Goal: Task Accomplishment & Management: Manage account settings

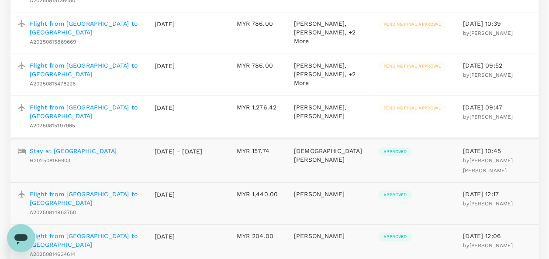
scroll to position [393, 0]
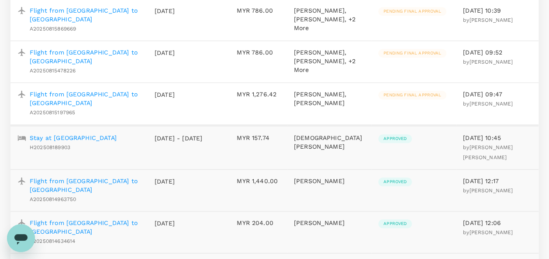
click at [111, 107] on p "Flight from [GEOGRAPHIC_DATA] to [GEOGRAPHIC_DATA]" at bounding box center [85, 98] width 111 height 17
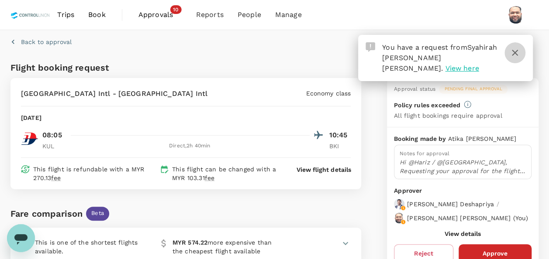
click at [515, 52] on icon "button" at bounding box center [515, 53] width 6 height 6
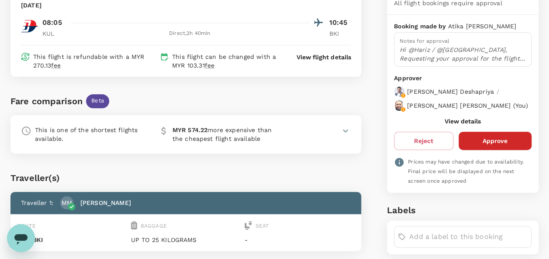
scroll to position [131, 0]
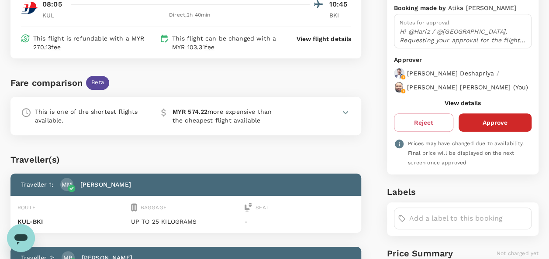
click at [457, 107] on button "View details" at bounding box center [463, 103] width 36 height 7
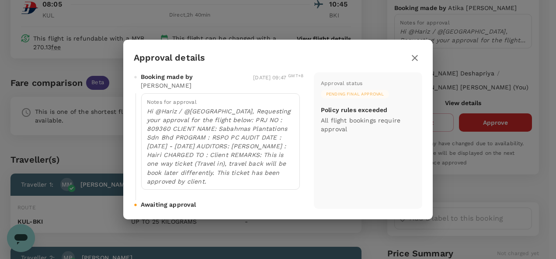
click at [415, 59] on icon "button" at bounding box center [414, 58] width 6 height 6
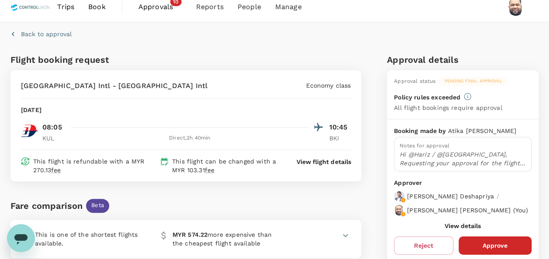
scroll to position [0, 0]
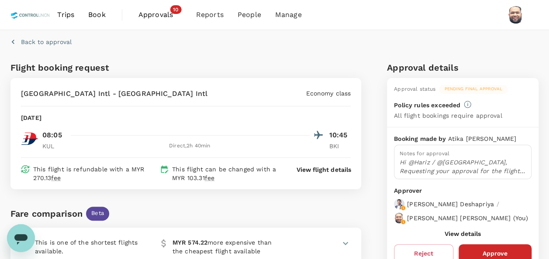
click at [158, 18] on span "Approvals" at bounding box center [160, 15] width 44 height 10
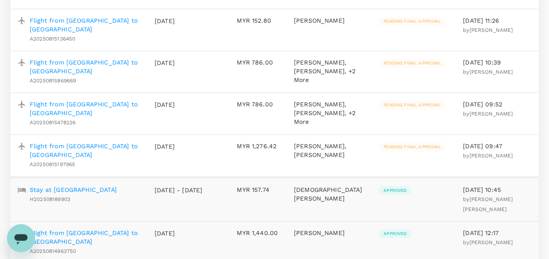
scroll to position [437, 0]
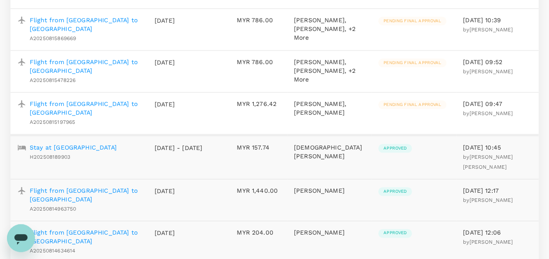
click at [66, 117] on p "Flight from [GEOGRAPHIC_DATA] to [GEOGRAPHIC_DATA]" at bounding box center [85, 108] width 111 height 17
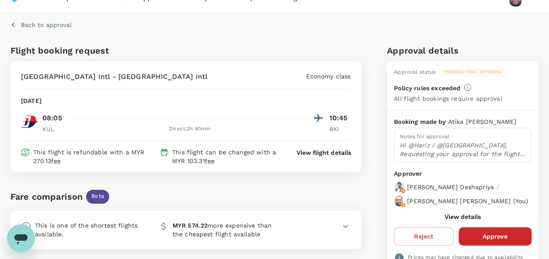
scroll to position [44, 0]
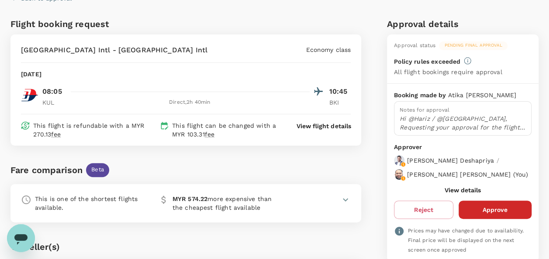
click at [449, 194] on button "View details" at bounding box center [463, 190] width 36 height 7
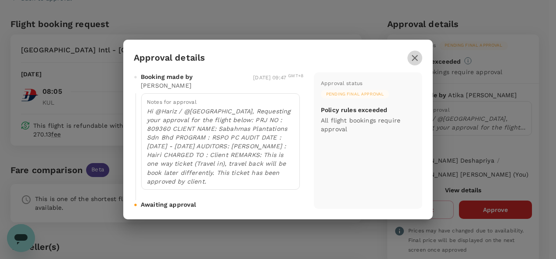
click at [413, 58] on icon "button" at bounding box center [414, 58] width 6 height 6
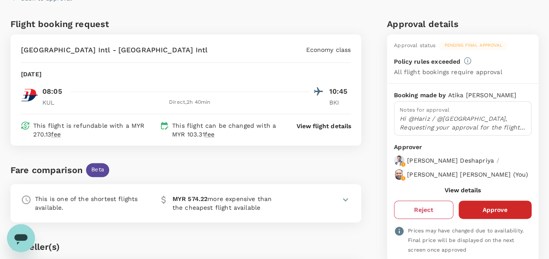
click at [414, 214] on button "Reject" at bounding box center [423, 210] width 59 height 18
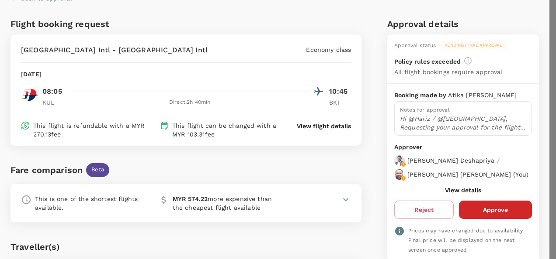
type textarea "Different travelling time"
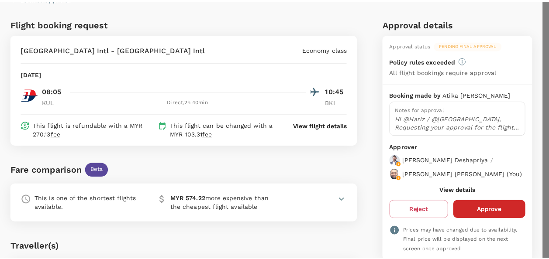
scroll to position [0, 0]
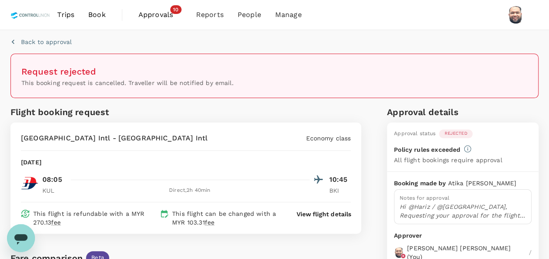
click at [148, 17] on span "Approvals" at bounding box center [160, 15] width 44 height 10
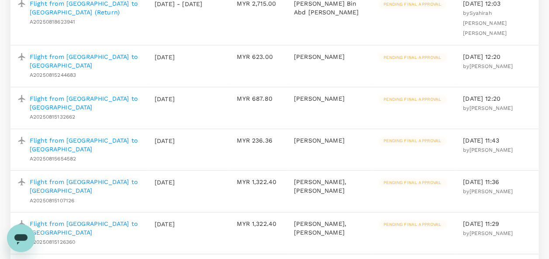
scroll to position [131, 0]
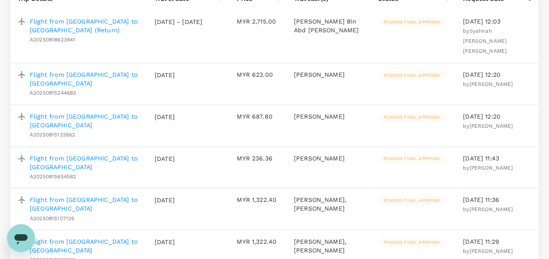
click at [85, 70] on p "Flight from [GEOGRAPHIC_DATA] to [GEOGRAPHIC_DATA]" at bounding box center [85, 78] width 111 height 17
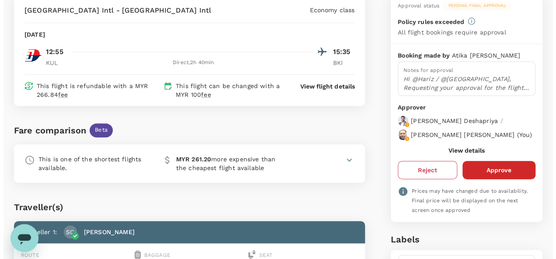
scroll to position [87, 0]
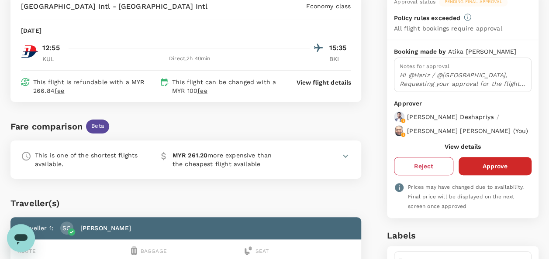
click at [418, 172] on button "Reject" at bounding box center [423, 166] width 59 height 18
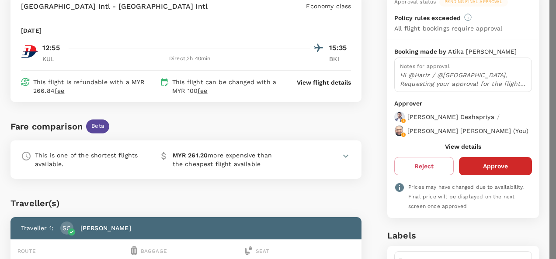
type textarea "Different travelling time"
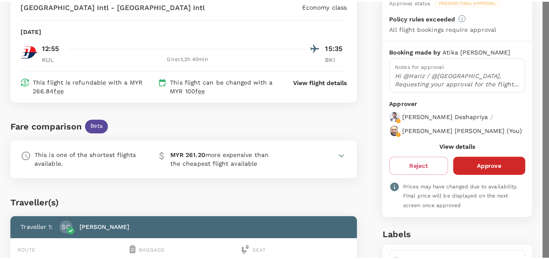
scroll to position [0, 0]
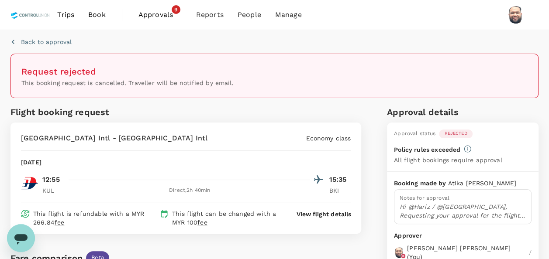
click at [155, 14] on span "Approvals" at bounding box center [160, 15] width 44 height 10
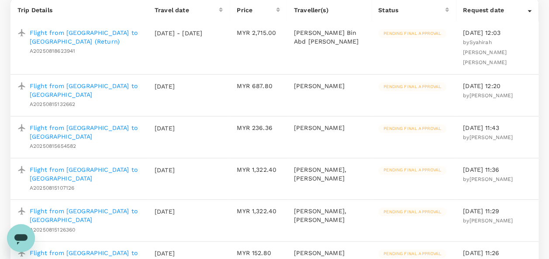
scroll to position [87, 0]
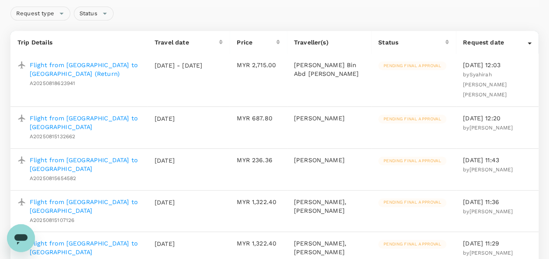
click at [110, 114] on p "Flight from [GEOGRAPHIC_DATA] to [GEOGRAPHIC_DATA]" at bounding box center [85, 122] width 111 height 17
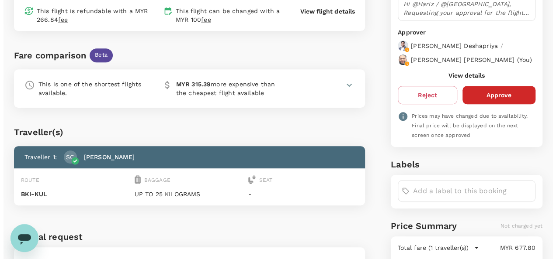
scroll to position [175, 0]
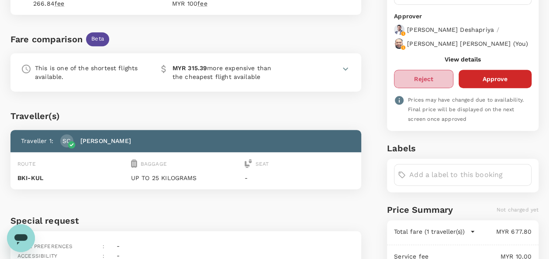
click at [426, 85] on button "Reject" at bounding box center [423, 79] width 59 height 18
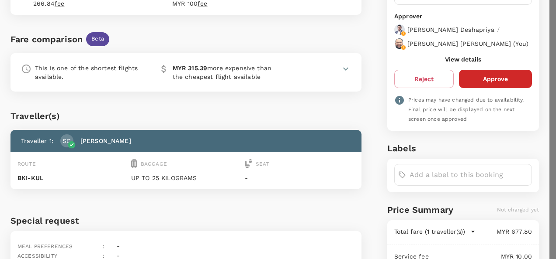
type textarea "Different travelling time"
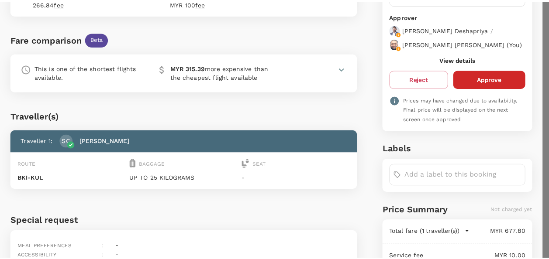
scroll to position [0, 0]
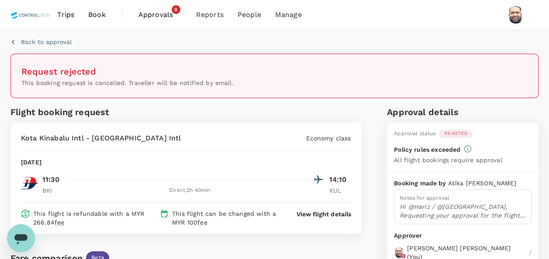
click at [152, 13] on span "Approvals" at bounding box center [160, 15] width 44 height 10
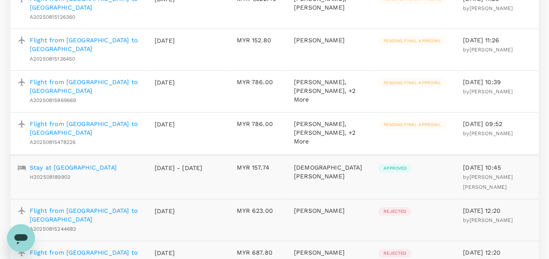
scroll to position [306, 0]
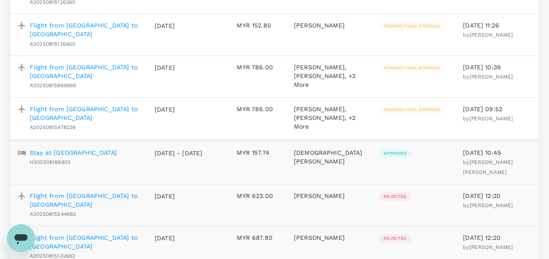
click at [104, 122] on p "Flight from [GEOGRAPHIC_DATA] to [GEOGRAPHIC_DATA]" at bounding box center [85, 113] width 111 height 17
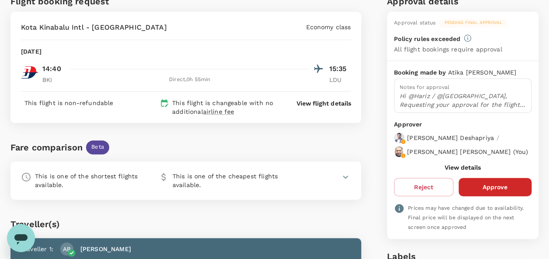
scroll to position [87, 0]
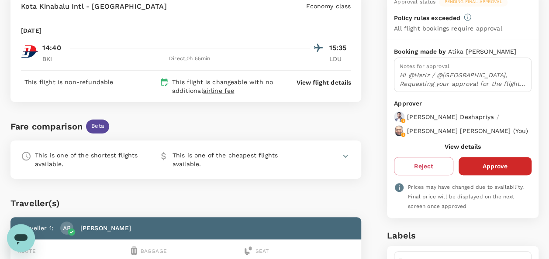
click at [454, 150] on button "View details" at bounding box center [463, 146] width 36 height 7
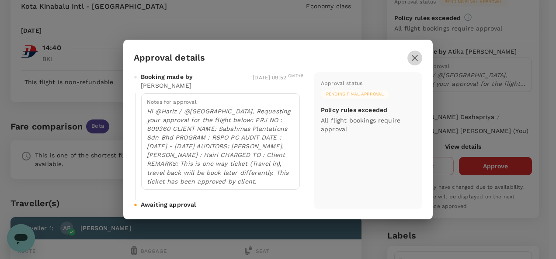
click at [413, 53] on button "button" at bounding box center [414, 58] width 15 height 15
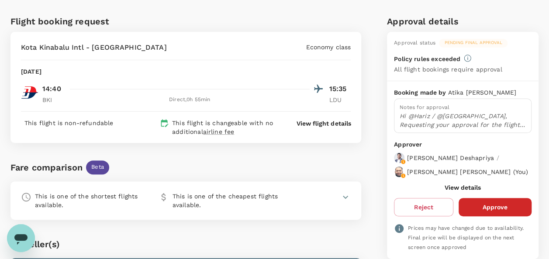
scroll to position [131, 0]
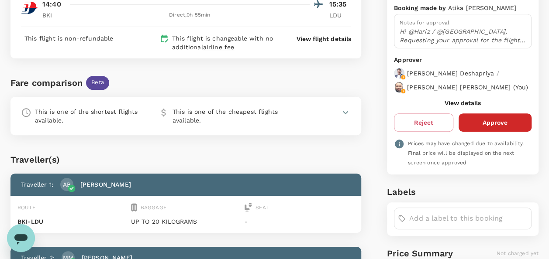
click at [463, 107] on button "View details" at bounding box center [463, 103] width 36 height 7
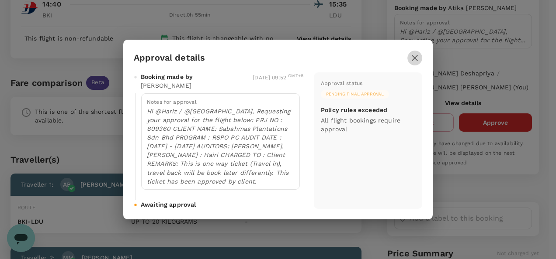
click at [416, 61] on icon "button" at bounding box center [414, 58] width 10 height 10
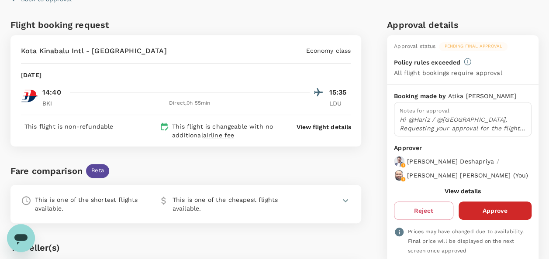
scroll to position [0, 0]
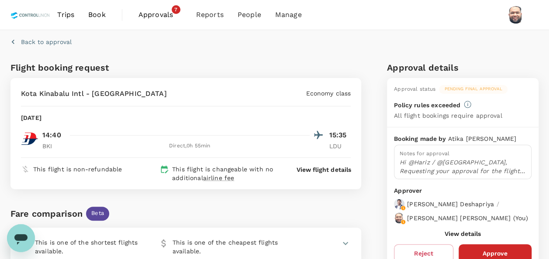
click at [156, 12] on span "Approvals" at bounding box center [160, 15] width 44 height 10
